Goal: Communication & Community: Answer question/provide support

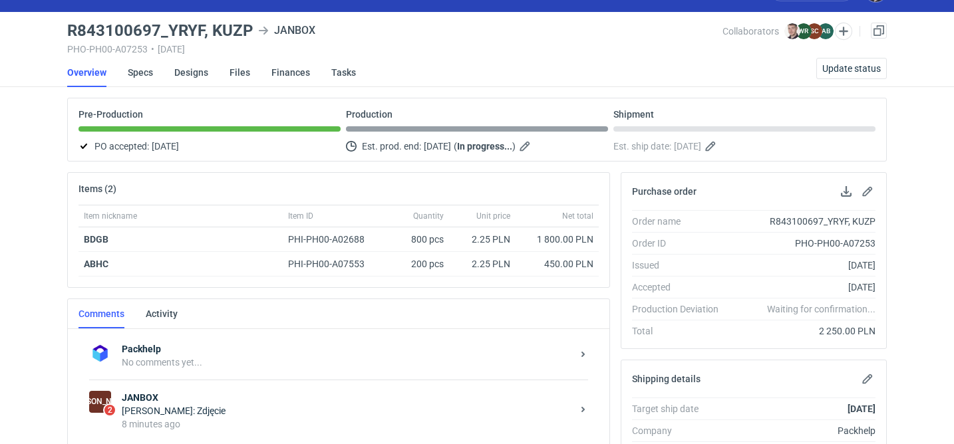
scroll to position [104, 0]
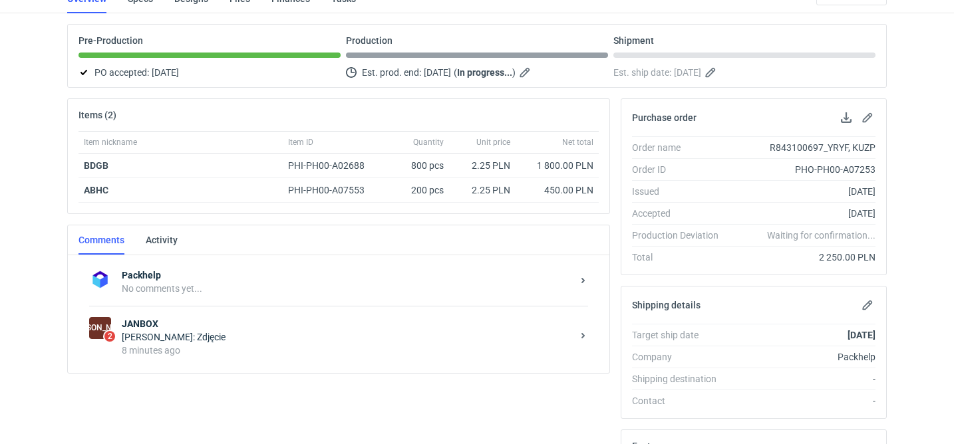
click at [310, 337] on div "[PERSON_NAME]: Zdjęcie" at bounding box center [347, 337] width 450 height 13
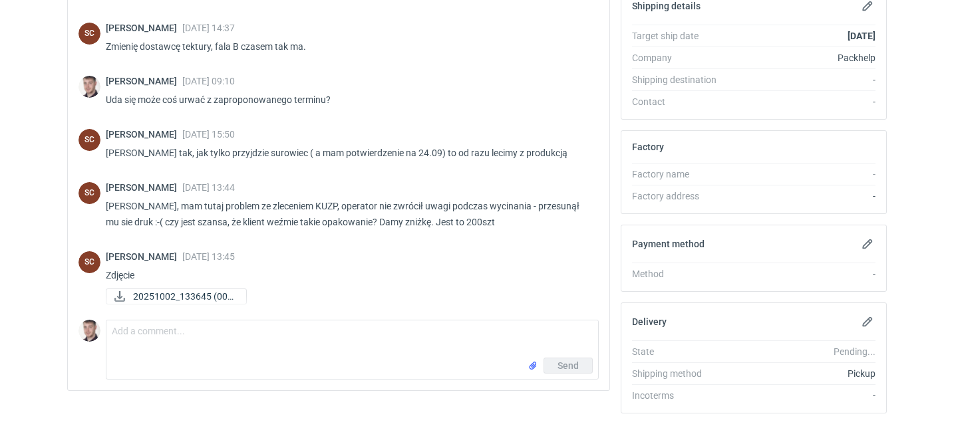
scroll to position [427, 0]
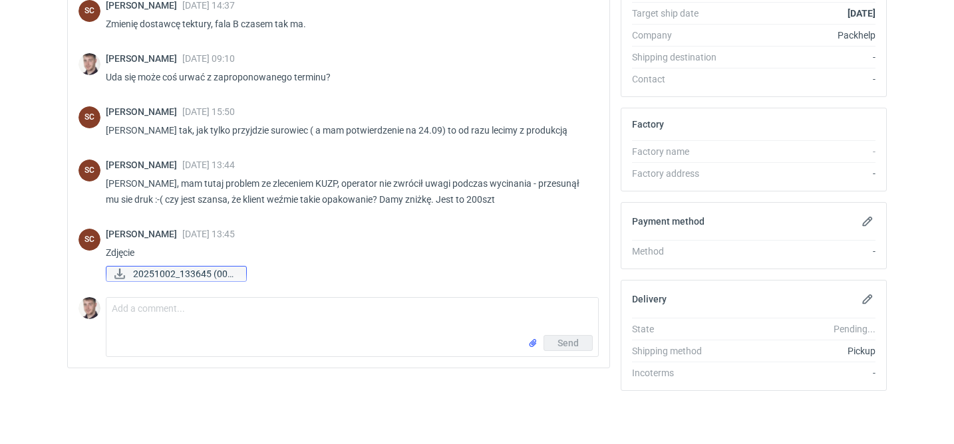
click at [188, 275] on span "20251002_133645 (002..." at bounding box center [184, 274] width 102 height 15
click at [271, 320] on textarea "Comment message" at bounding box center [352, 316] width 492 height 37
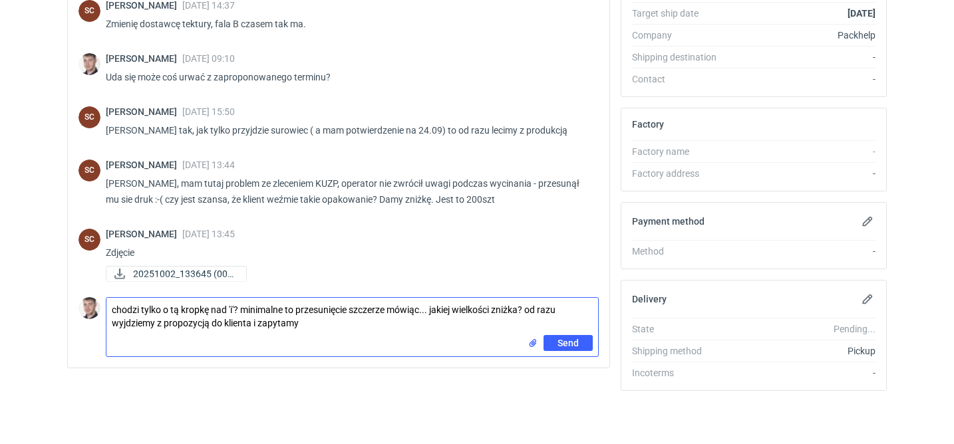
type textarea "chodzi tylko o tą kropkę nad 'i'? minimalne to przesunięcie szczerze mówiąc... …"
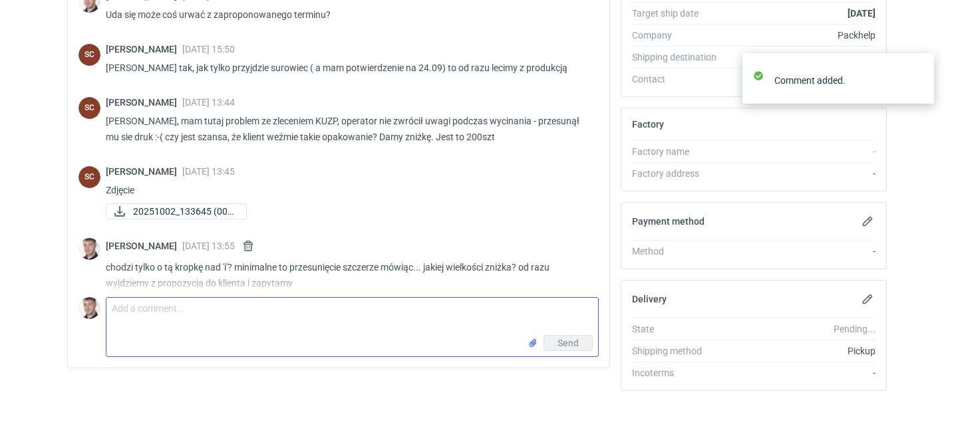
scroll to position [260, 0]
